Goal: Find specific page/section: Find specific page/section

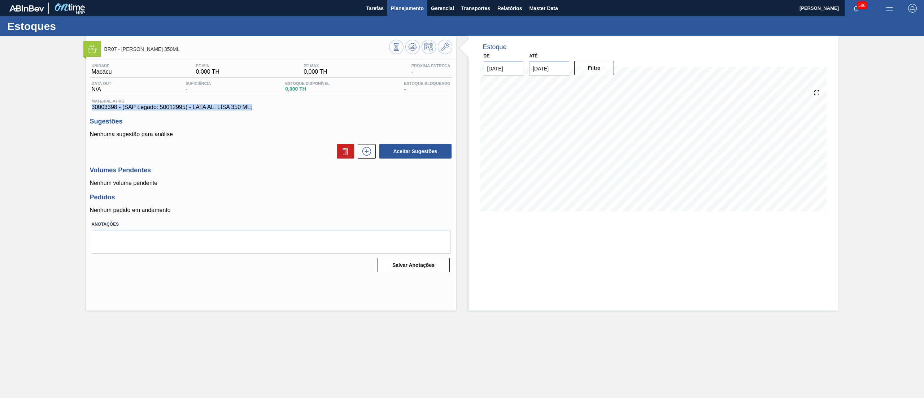
click at [408, 4] on span "Planejamento" at bounding box center [407, 8] width 33 height 9
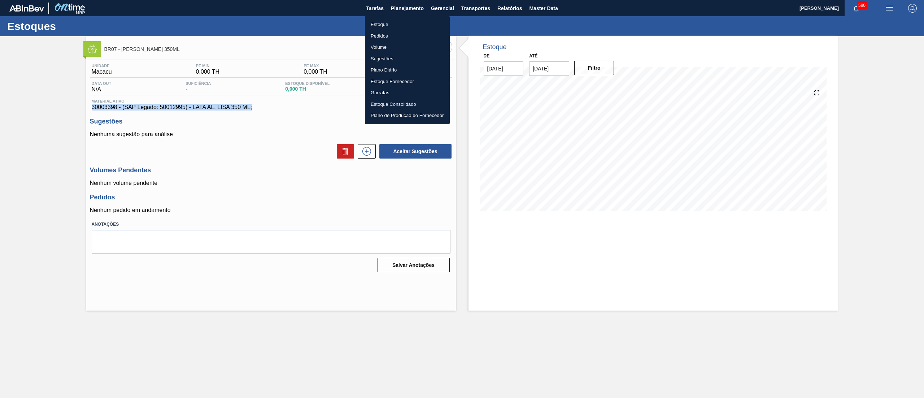
click at [408, 21] on li "Estoque" at bounding box center [407, 25] width 85 height 12
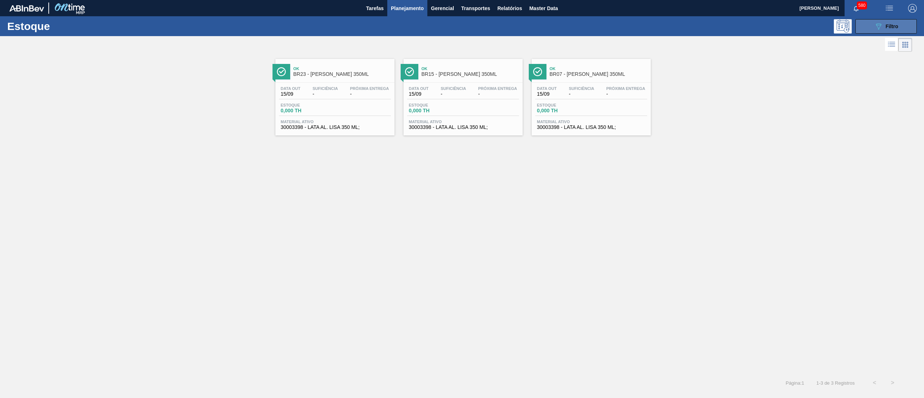
click at [867, 29] on button "089F7B8B-B2A5-4AFE-B5C0-19BA573D28AC Filtro" at bounding box center [886, 26] width 61 height 14
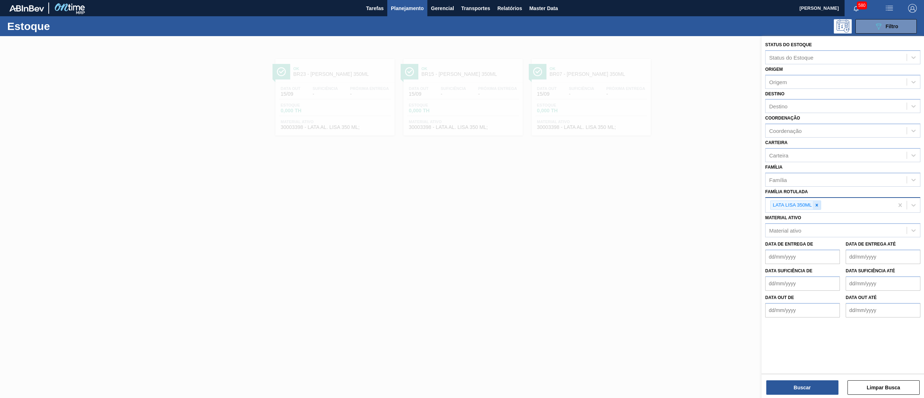
click at [819, 204] on icon at bounding box center [817, 205] width 5 height 5
click at [815, 201] on div "Família Rotulada" at bounding box center [836, 204] width 141 height 10
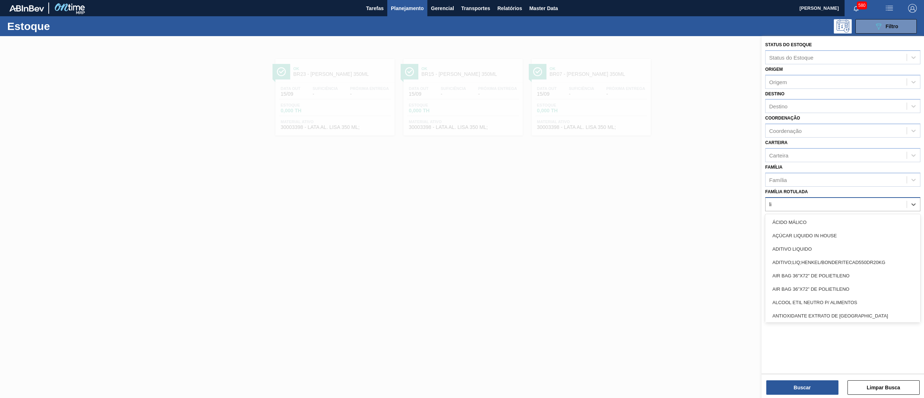
type Rotulada "l"
type Rotulada "suco de uv"
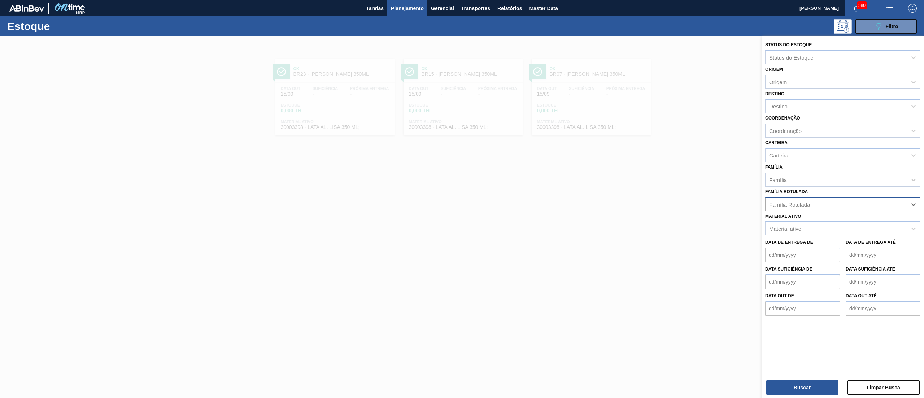
click at [820, 200] on div "Família Rotulada" at bounding box center [836, 204] width 141 height 10
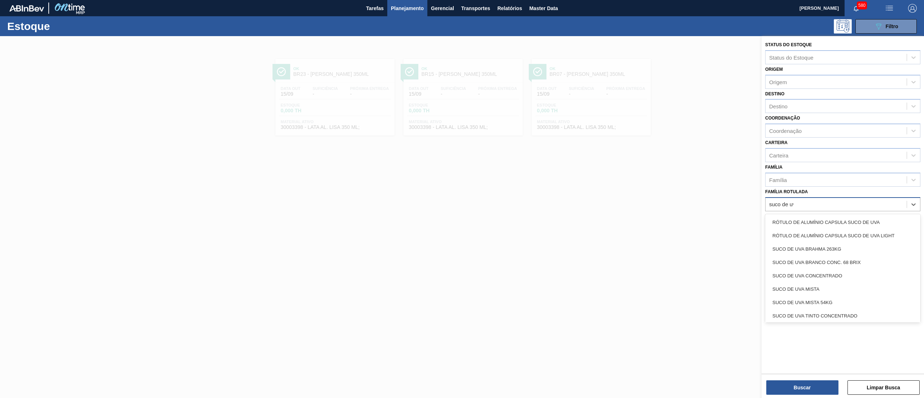
type Rotulada "[PERSON_NAME]"
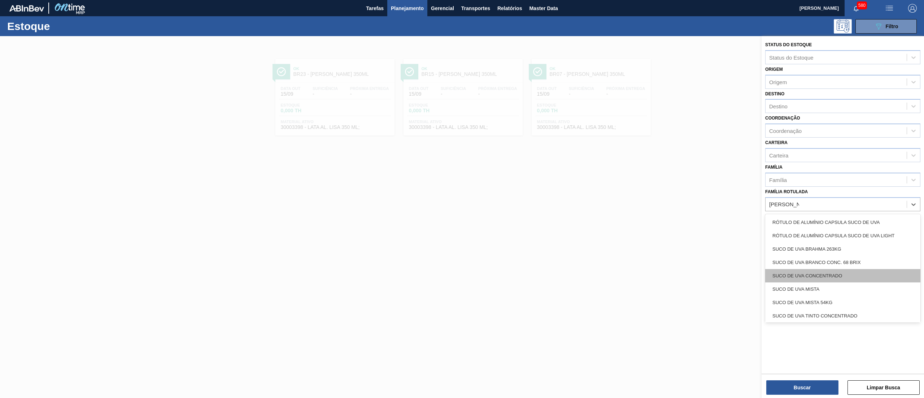
click at [821, 274] on div "SUCO DE UVA CONCENTRADO" at bounding box center [842, 275] width 155 height 13
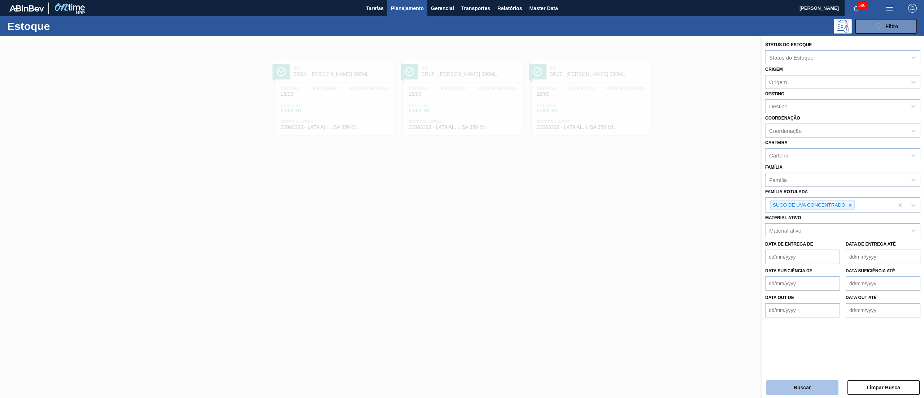
click at [801, 383] on button "Buscar" at bounding box center [802, 387] width 72 height 14
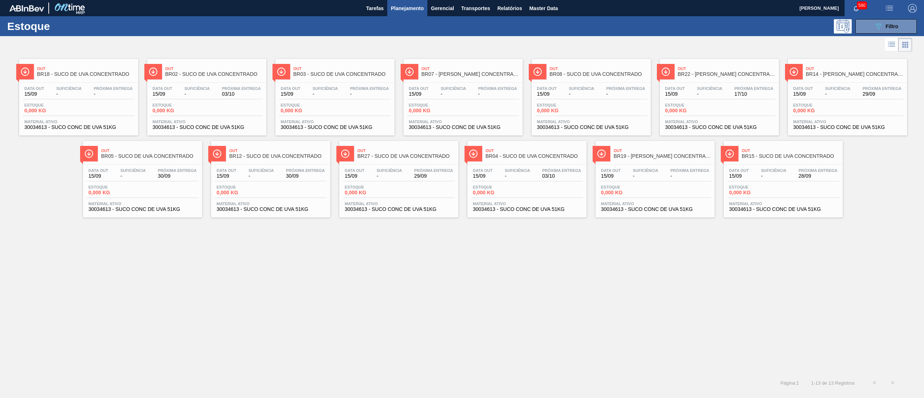
click at [455, 131] on div "Data out 15/09 Suficiência - Próxima Entrega - Estoque 0,000 KG Material ativo …" at bounding box center [463, 107] width 119 height 49
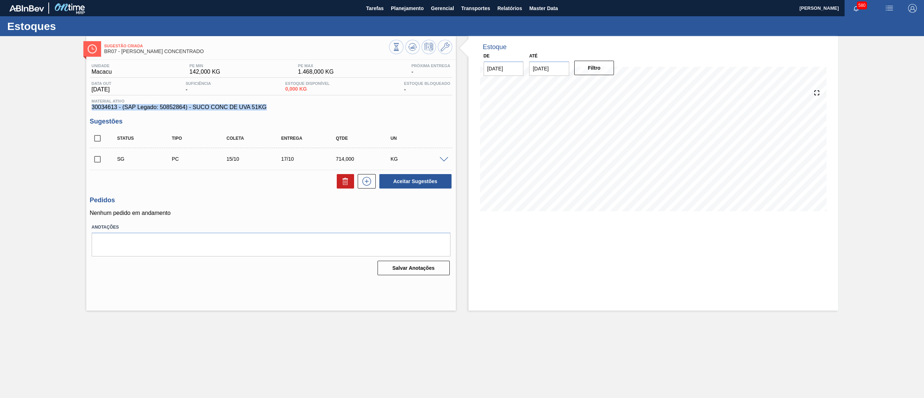
drag, startPoint x: 268, startPoint y: 110, endPoint x: 68, endPoint y: 111, distance: 199.7
click at [68, 111] on div "Sugestão Criada BR07 - [PERSON_NAME] CONCENTRADO Unidade Macacu PE MIN 142,000 …" at bounding box center [462, 173] width 924 height 274
copy span "30034613 - (SAP Legado: 50852864) - SUCO CONC DE UVA 51KG"
